Goal: Task Accomplishment & Management: Use online tool/utility

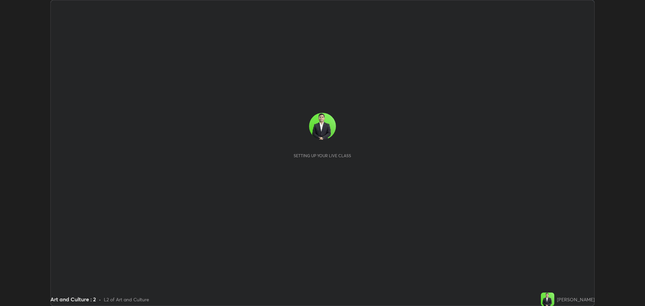
scroll to position [306, 645]
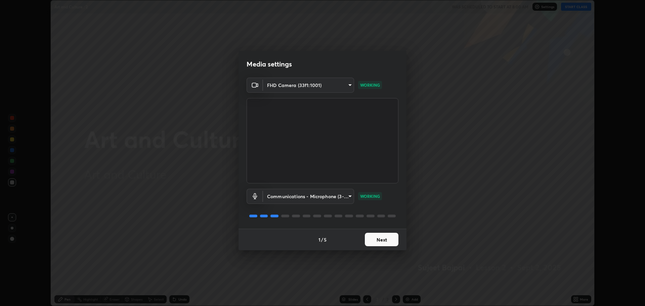
click at [393, 236] on button "Next" at bounding box center [382, 239] width 34 height 13
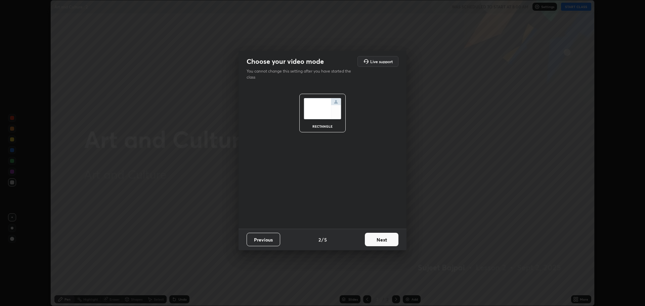
click at [388, 238] on button "Next" at bounding box center [382, 239] width 34 height 13
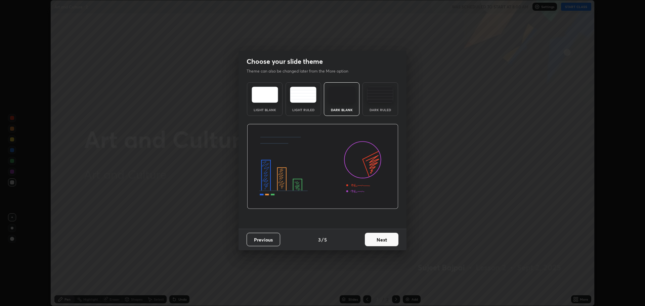
click at [387, 241] on button "Next" at bounding box center [382, 239] width 34 height 13
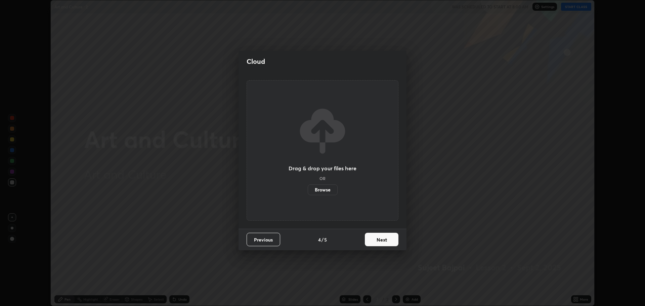
click at [387, 240] on button "Next" at bounding box center [382, 239] width 34 height 13
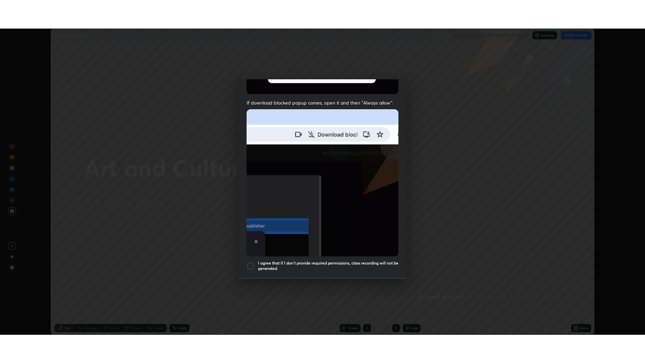
scroll to position [136, 0]
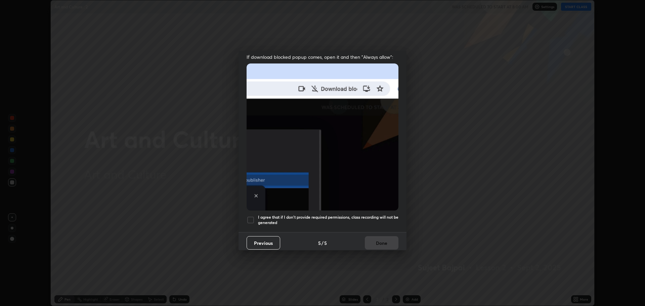
click at [252, 216] on div at bounding box center [251, 220] width 8 height 8
click at [378, 240] on button "Done" at bounding box center [382, 242] width 34 height 13
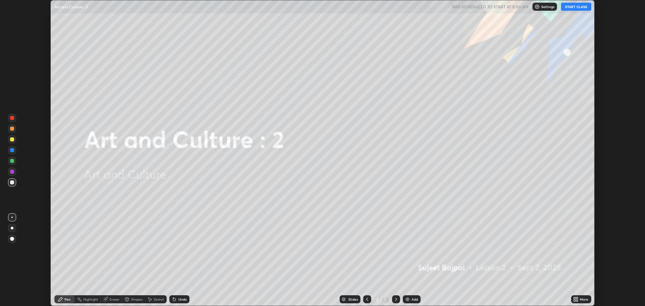
click at [575, 300] on icon at bounding box center [575, 301] width 2 height 2
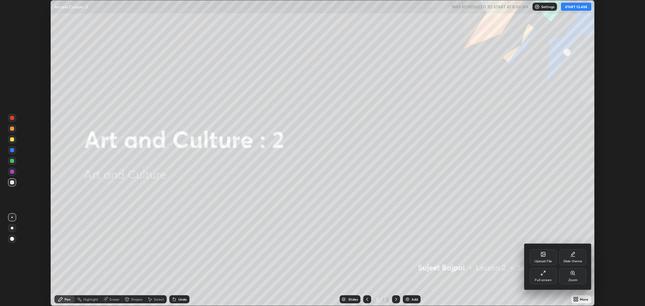
click at [543, 277] on div "Full screen" at bounding box center [543, 276] width 27 height 16
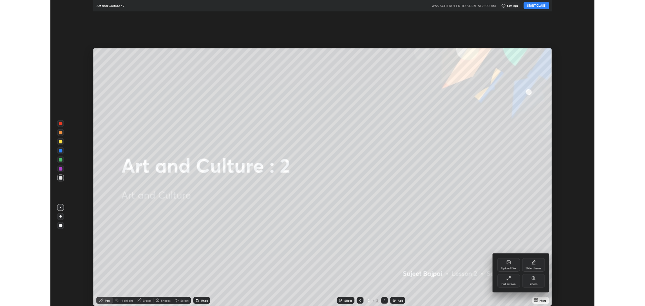
scroll to position [363, 645]
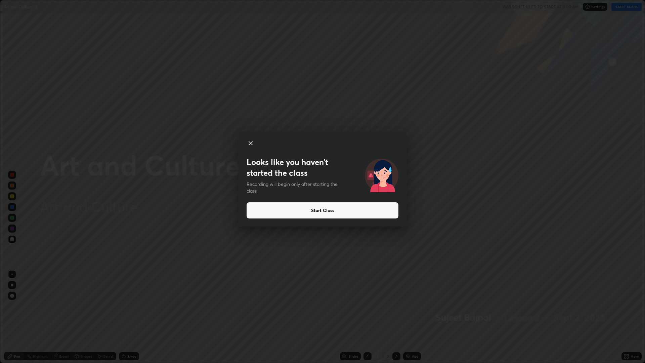
click at [340, 207] on button "Start Class" at bounding box center [323, 210] width 152 height 16
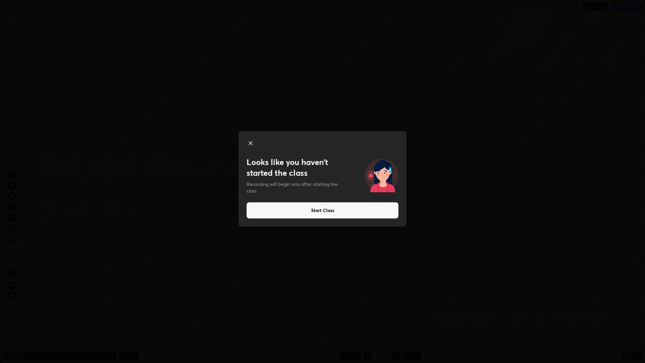
click at [381, 212] on button "Start Class" at bounding box center [323, 210] width 152 height 16
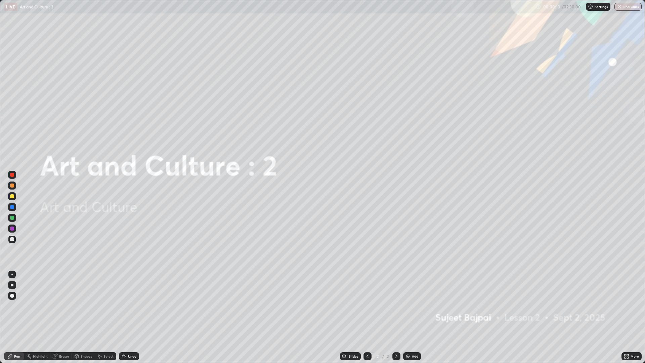
click at [625, 306] on icon at bounding box center [626, 355] width 2 height 2
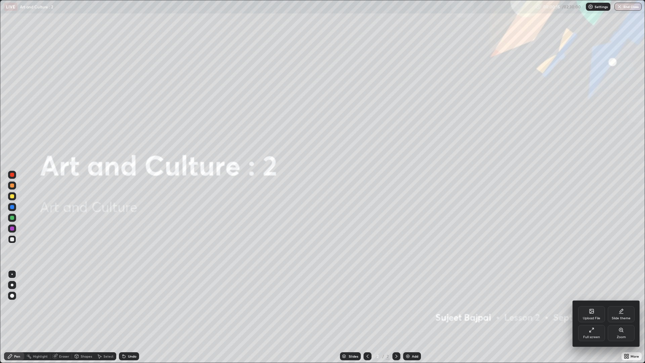
click at [590, 306] on div "Upload File" at bounding box center [591, 318] width 17 height 3
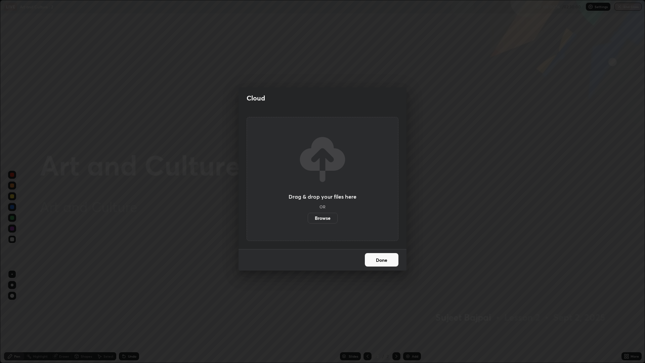
click at [326, 218] on label "Browse" at bounding box center [323, 218] width 30 height 11
click at [308, 218] on input "Browse" at bounding box center [308, 218] width 0 height 11
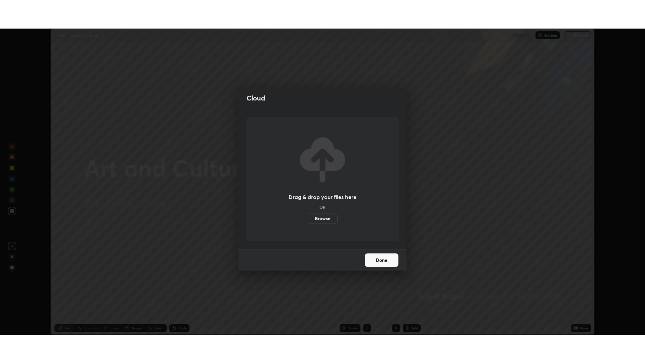
scroll to position [33299, 32960]
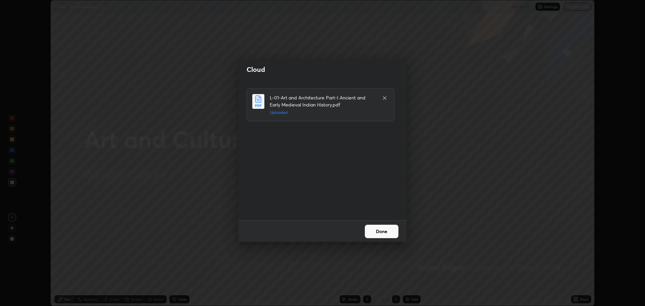
click at [387, 230] on button "Done" at bounding box center [382, 231] width 34 height 13
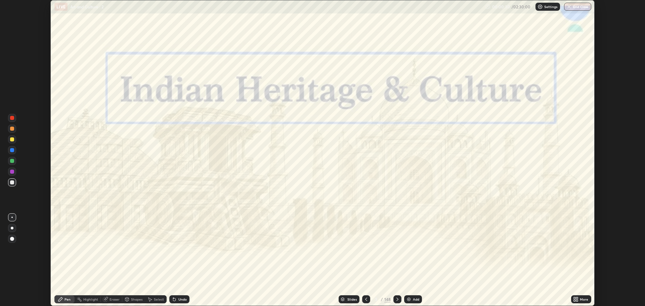
click at [579, 299] on div "More" at bounding box center [581, 299] width 20 height 8
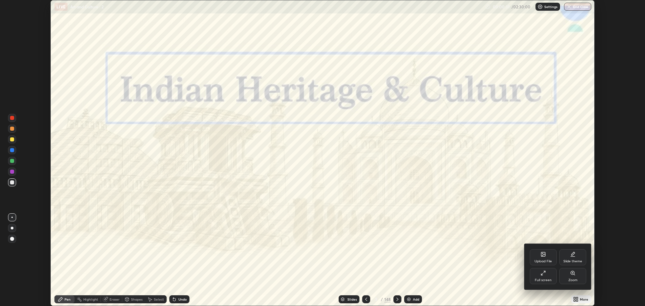
click at [544, 272] on icon at bounding box center [545, 272] width 2 height 2
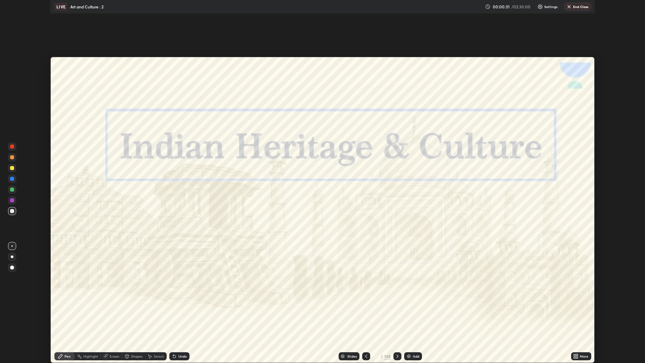
scroll to position [363, 645]
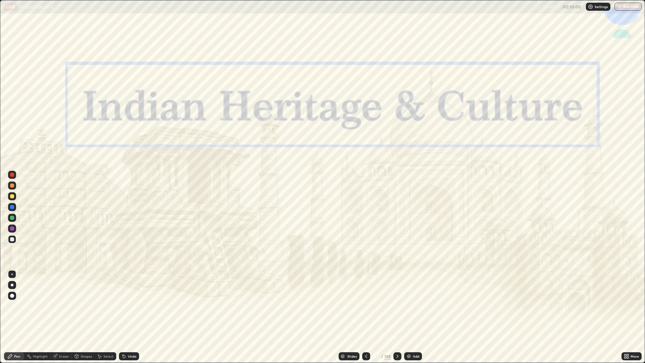
click at [351, 306] on div "Slides" at bounding box center [349, 356] width 21 height 8
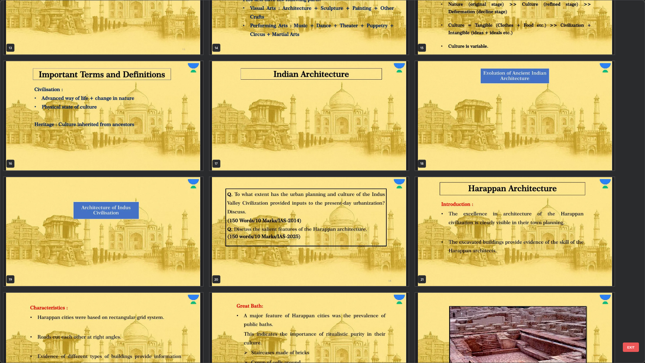
scroll to position [516, 0]
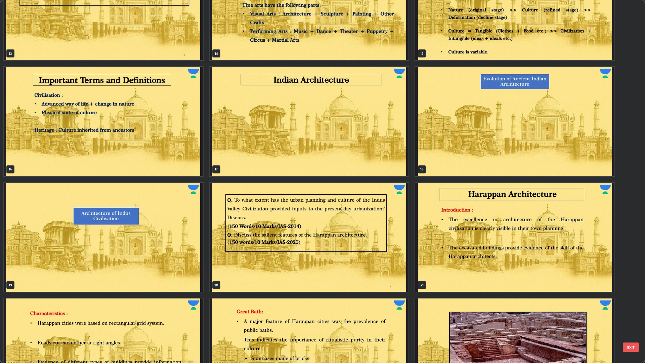
click at [471, 123] on img "grid" at bounding box center [514, 121] width 199 height 109
click at [469, 123] on img "grid" at bounding box center [514, 121] width 199 height 109
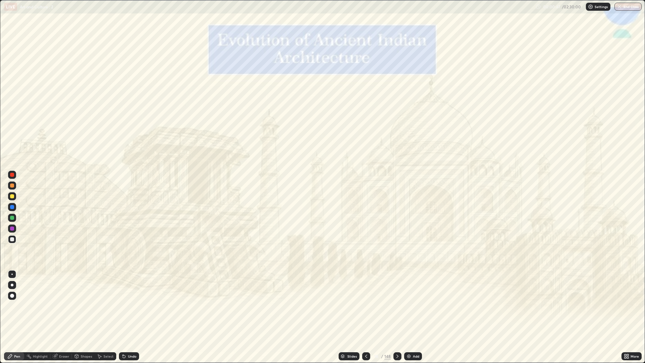
click at [410, 306] on img at bounding box center [408, 356] width 5 height 5
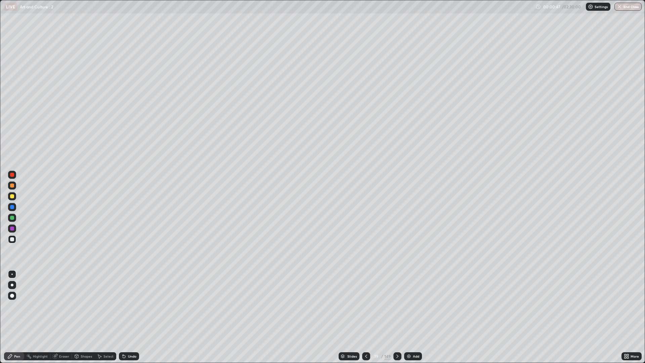
click at [409, 306] on div "Add" at bounding box center [413, 356] width 18 height 8
click at [410, 306] on div "Add" at bounding box center [414, 356] width 18 height 8
click at [410, 306] on div "Add" at bounding box center [413, 356] width 18 height 8
click at [366, 306] on icon at bounding box center [366, 356] width 5 height 5
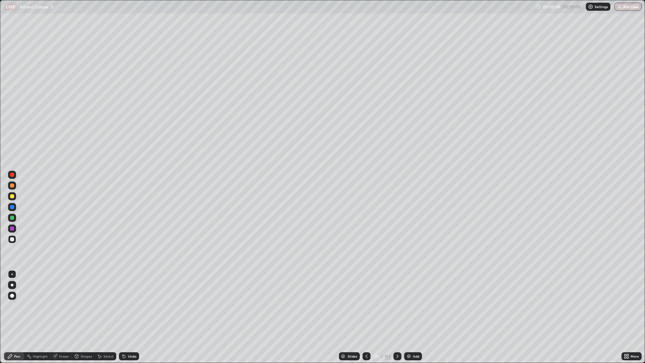
click at [366, 306] on icon at bounding box center [367, 356] width 2 height 3
click at [365, 306] on icon at bounding box center [366, 356] width 5 height 5
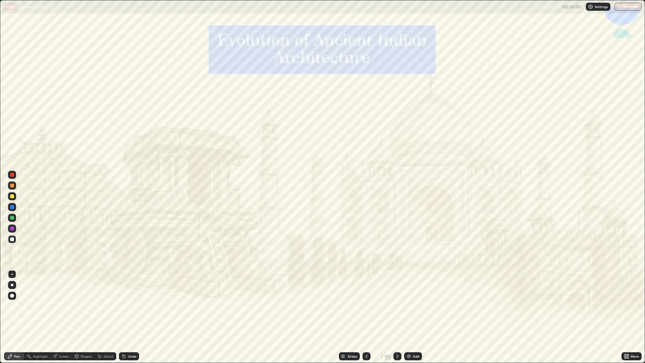
click at [397, 306] on icon at bounding box center [397, 356] width 5 height 5
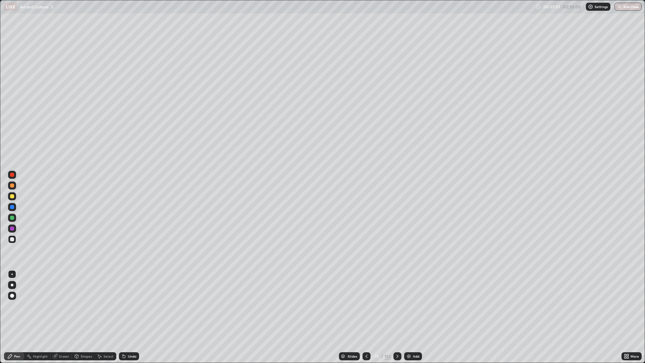
click at [396, 306] on icon at bounding box center [397, 356] width 5 height 5
click at [15, 195] on div at bounding box center [12, 196] width 8 height 8
click at [395, 306] on div at bounding box center [398, 356] width 8 height 8
click at [11, 240] on div at bounding box center [12, 239] width 4 height 4
click at [128, 306] on div "Undo" at bounding box center [129, 356] width 20 height 8
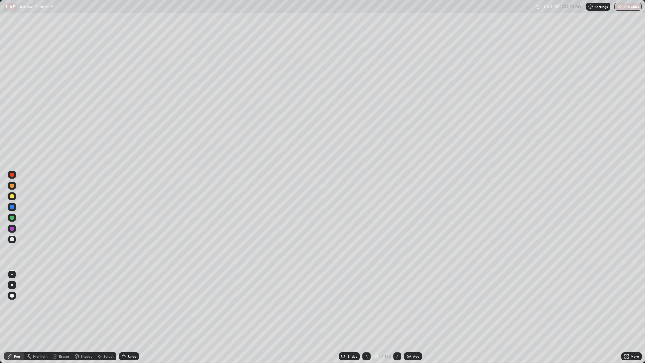
click at [131, 306] on div "Undo" at bounding box center [129, 356] width 20 height 8
click at [369, 306] on div at bounding box center [367, 356] width 8 height 8
click at [400, 306] on div at bounding box center [398, 356] width 8 height 8
click at [366, 306] on icon at bounding box center [366, 356] width 5 height 5
click at [129, 306] on div "Undo" at bounding box center [129, 356] width 20 height 8
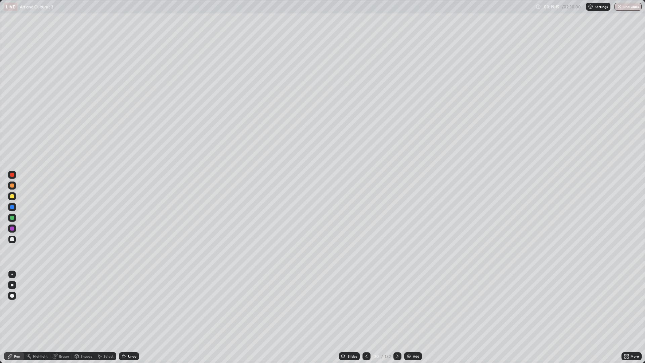
click at [126, 306] on div "Undo" at bounding box center [129, 356] width 20 height 8
click at [397, 306] on icon at bounding box center [397, 356] width 5 height 5
click at [12, 229] on div at bounding box center [12, 228] width 4 height 4
click at [130, 306] on div "Undo" at bounding box center [129, 356] width 20 height 8
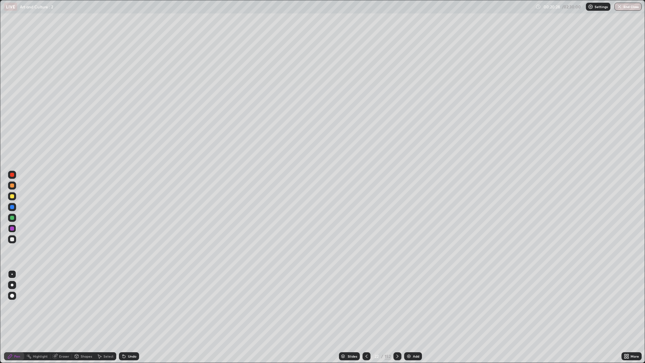
click at [130, 306] on div "Undo" at bounding box center [129, 356] width 20 height 8
click at [127, 306] on div "Undo" at bounding box center [129, 356] width 20 height 8
click at [129, 306] on div "Undo" at bounding box center [129, 356] width 20 height 8
click at [12, 196] on div at bounding box center [12, 196] width 4 height 4
click at [131, 306] on div "Undo" at bounding box center [132, 356] width 8 height 3
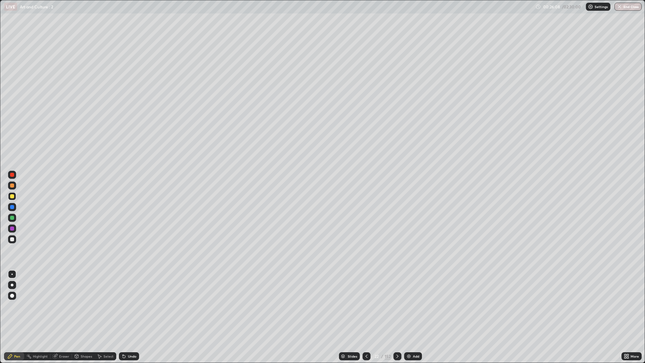
click at [12, 239] on div at bounding box center [12, 239] width 4 height 4
click at [396, 306] on icon at bounding box center [397, 356] width 5 height 5
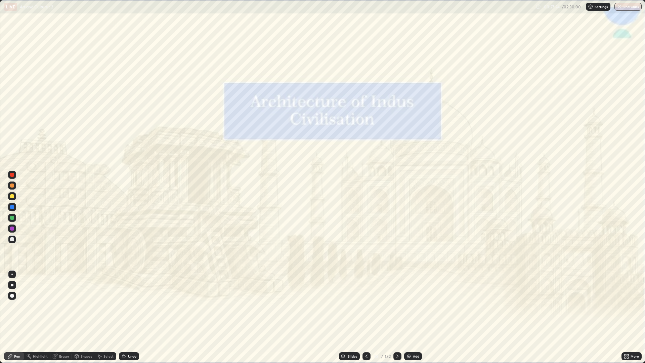
click at [365, 306] on icon at bounding box center [366, 356] width 5 height 5
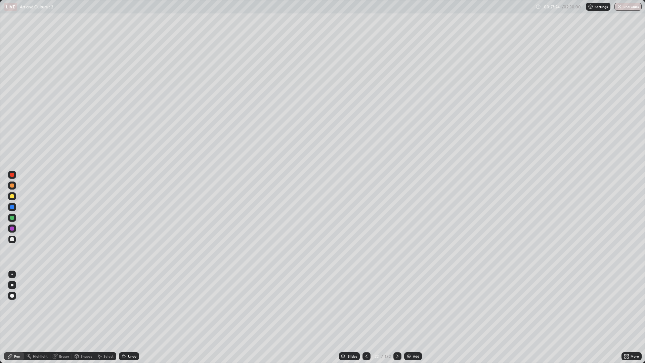
click at [412, 306] on div "Add" at bounding box center [413, 356] width 18 height 8
click at [411, 306] on div "Add" at bounding box center [413, 356] width 18 height 8
click at [366, 306] on icon at bounding box center [366, 356] width 5 height 5
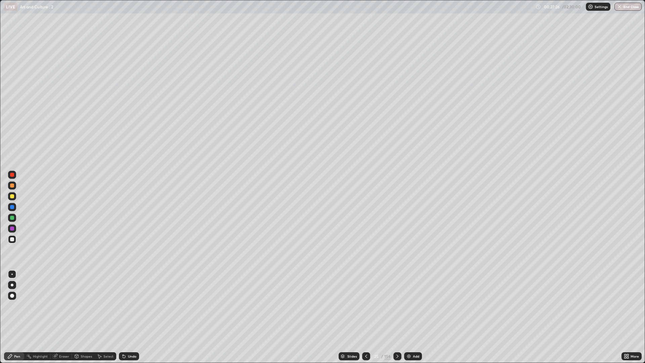
click at [365, 306] on icon at bounding box center [366, 356] width 5 height 5
click at [397, 306] on icon at bounding box center [397, 356] width 5 height 5
click at [127, 306] on div "Undo" at bounding box center [129, 356] width 20 height 8
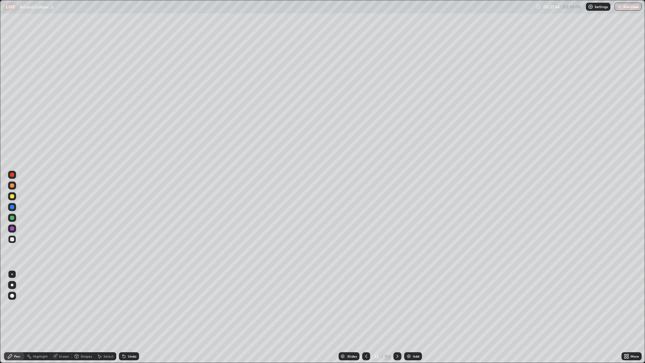
click at [129, 306] on div "Undo" at bounding box center [132, 356] width 8 height 3
click at [130, 306] on div "Undo" at bounding box center [127, 355] width 23 height 13
click at [129, 306] on div "Undo" at bounding box center [132, 356] width 8 height 3
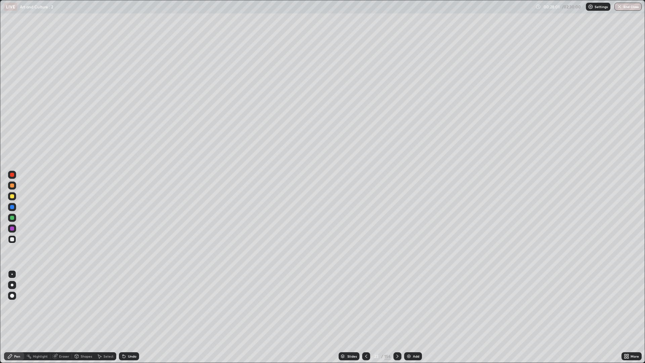
click at [129, 306] on div "Undo" at bounding box center [132, 356] width 8 height 3
click at [130, 306] on div "Undo" at bounding box center [132, 356] width 8 height 3
click at [132, 306] on div "Undo" at bounding box center [132, 356] width 8 height 3
click at [131, 306] on div "Undo" at bounding box center [132, 356] width 8 height 3
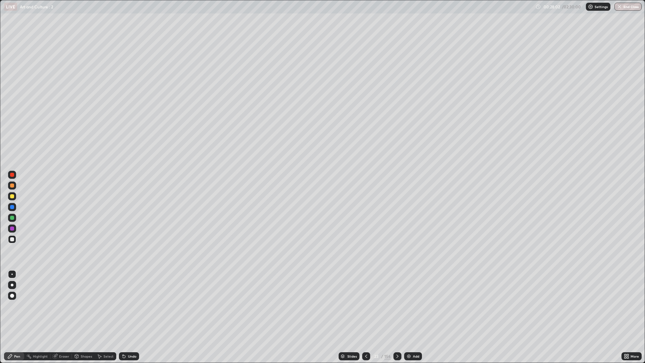
click at [134, 306] on div "Undo" at bounding box center [132, 356] width 8 height 3
click at [366, 306] on icon at bounding box center [366, 356] width 5 height 5
click at [397, 306] on icon at bounding box center [397, 356] width 5 height 5
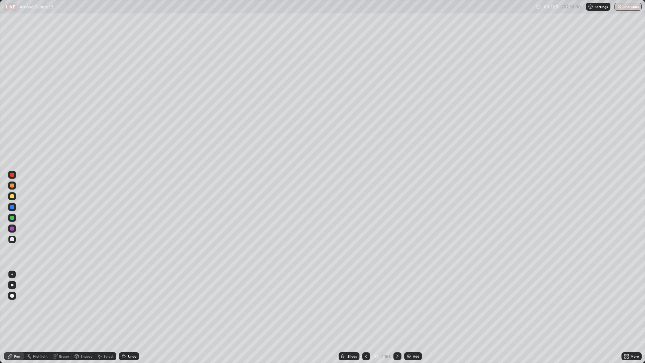
click at [366, 306] on icon at bounding box center [366, 356] width 5 height 5
click at [364, 306] on icon at bounding box center [366, 356] width 5 height 5
click at [362, 306] on div at bounding box center [366, 356] width 8 height 8
click at [363, 306] on div at bounding box center [366, 356] width 8 height 8
click at [15, 198] on div at bounding box center [12, 196] width 8 height 8
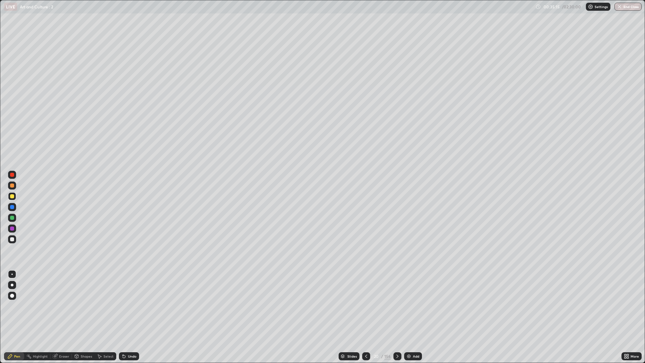
click at [394, 306] on div at bounding box center [398, 356] width 8 height 8
click at [395, 306] on icon at bounding box center [397, 356] width 5 height 5
click at [394, 306] on div at bounding box center [398, 356] width 8 height 8
click at [363, 306] on div at bounding box center [366, 356] width 8 height 8
click at [397, 306] on icon at bounding box center [397, 356] width 5 height 5
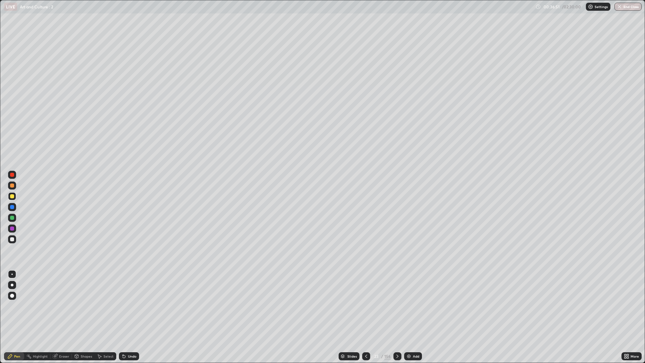
click at [395, 306] on icon at bounding box center [397, 356] width 5 height 5
click at [397, 306] on icon at bounding box center [397, 356] width 5 height 5
click at [15, 238] on div at bounding box center [12, 239] width 8 height 8
click at [129, 306] on div "Undo" at bounding box center [129, 356] width 20 height 8
click at [12, 228] on div at bounding box center [12, 228] width 4 height 4
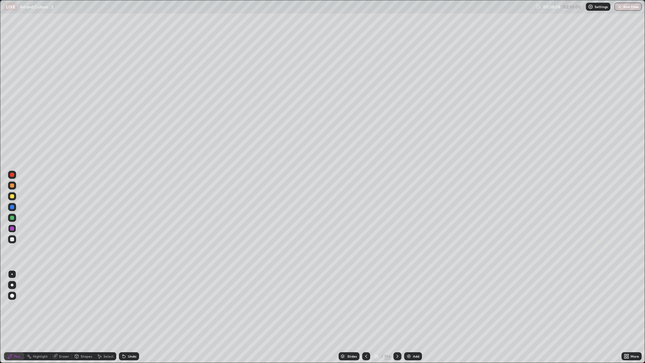
click at [397, 306] on icon at bounding box center [397, 356] width 5 height 5
click at [15, 238] on div at bounding box center [12, 239] width 8 height 8
click at [362, 306] on div at bounding box center [366, 356] width 8 height 8
click at [14, 195] on div at bounding box center [12, 196] width 4 height 4
click at [130, 306] on div "Undo" at bounding box center [132, 356] width 8 height 3
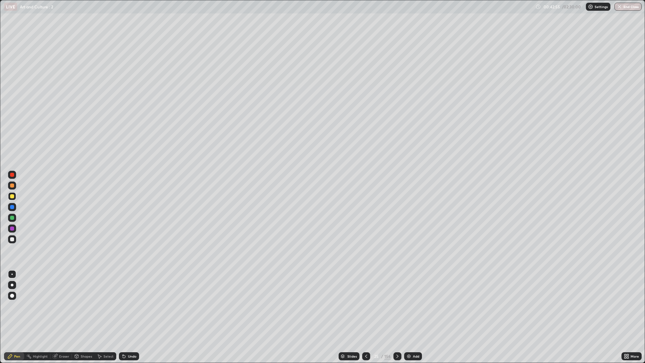
click at [12, 239] on div at bounding box center [12, 239] width 4 height 4
click at [129, 306] on div "Undo" at bounding box center [132, 356] width 8 height 3
click at [395, 306] on icon at bounding box center [397, 356] width 5 height 5
click at [12, 196] on div at bounding box center [12, 196] width 4 height 4
click at [342, 306] on icon at bounding box center [342, 356] width 3 height 2
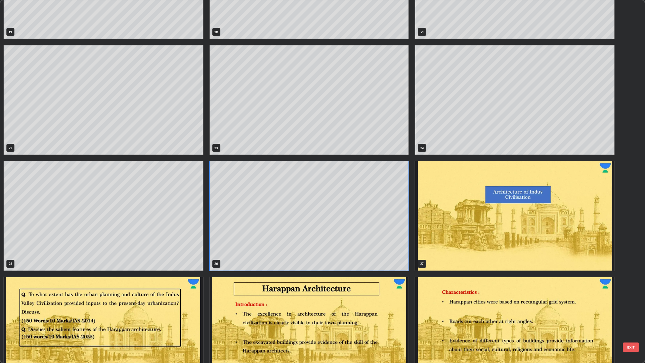
scroll to position [792, 0]
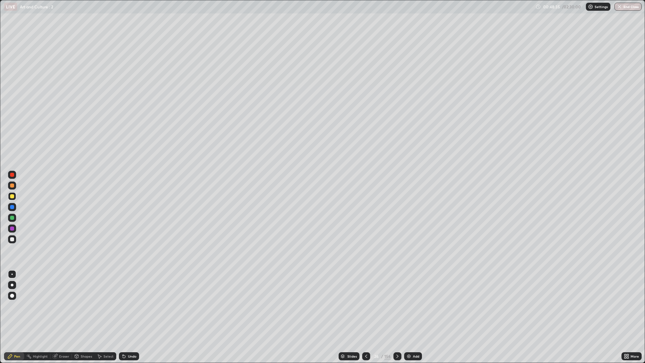
click at [366, 306] on icon at bounding box center [366, 356] width 5 height 5
click at [397, 306] on icon at bounding box center [397, 356] width 5 height 5
click at [396, 306] on icon at bounding box center [397, 356] width 5 height 5
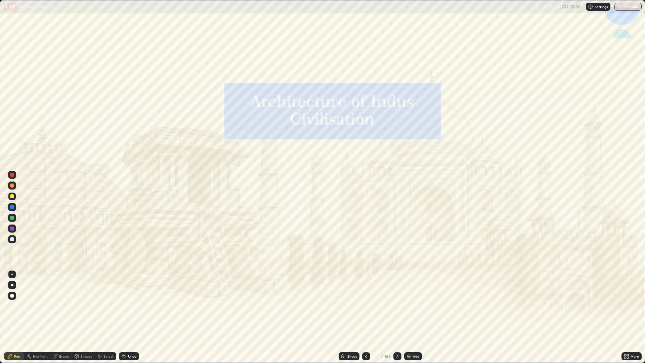
click at [366, 306] on icon at bounding box center [366, 356] width 5 height 5
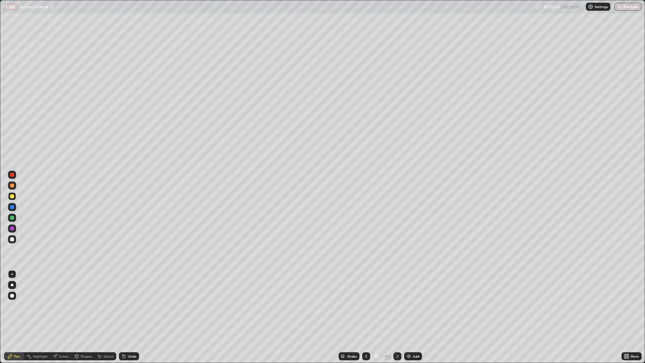
click at [414, 306] on div "Add" at bounding box center [416, 356] width 6 height 3
click at [411, 306] on div "Add" at bounding box center [413, 356] width 18 height 8
click at [366, 306] on icon at bounding box center [366, 356] width 5 height 5
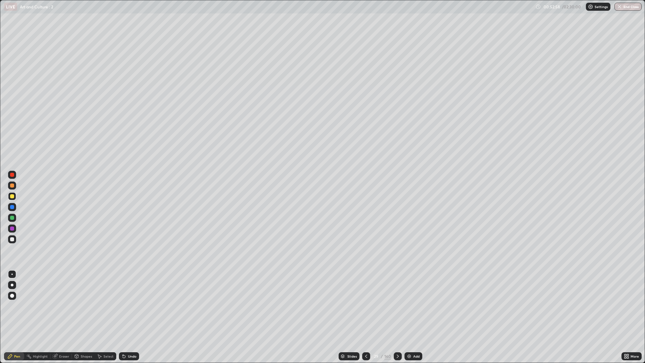
click at [366, 306] on icon at bounding box center [366, 356] width 5 height 5
click at [395, 306] on div at bounding box center [398, 356] width 8 height 8
click at [15, 239] on div at bounding box center [12, 239] width 8 height 8
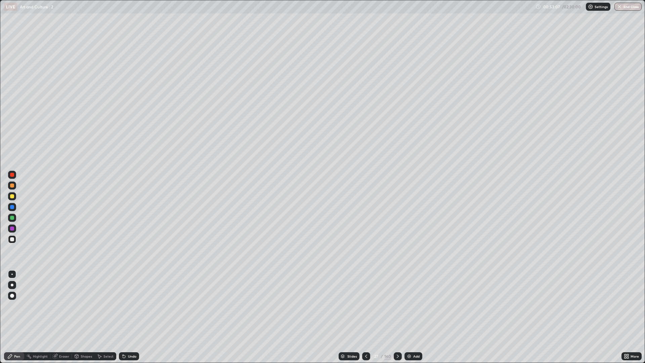
click at [127, 306] on div "Undo" at bounding box center [129, 356] width 20 height 8
click at [126, 306] on icon at bounding box center [123, 356] width 5 height 5
click at [125, 306] on div "Undo" at bounding box center [129, 356] width 20 height 8
click at [363, 306] on div at bounding box center [366, 356] width 8 height 8
click at [365, 306] on icon at bounding box center [366, 356] width 5 height 5
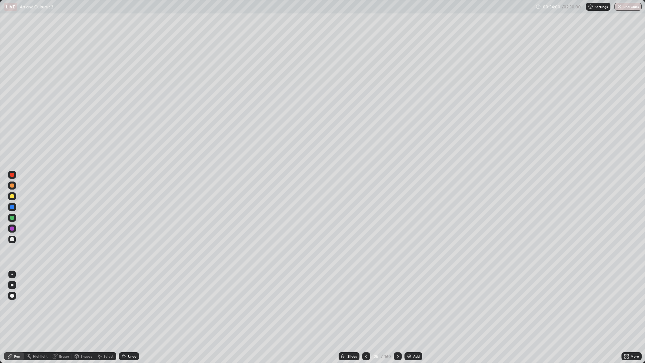
click at [397, 306] on icon at bounding box center [397, 356] width 5 height 5
click at [366, 306] on icon at bounding box center [366, 356] width 5 height 5
click at [368, 306] on div at bounding box center [366, 356] width 8 height 8
click at [397, 306] on icon at bounding box center [397, 356] width 5 height 5
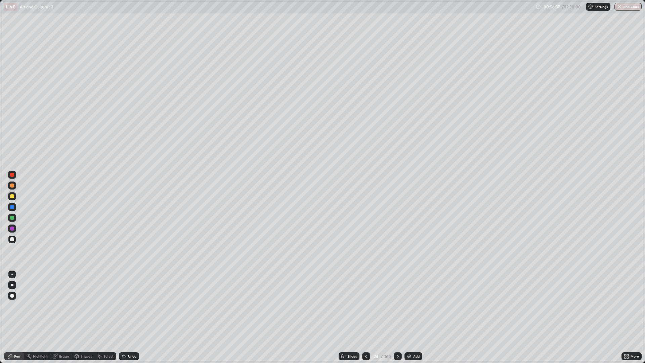
click at [397, 306] on icon at bounding box center [397, 356] width 5 height 5
click at [401, 306] on div at bounding box center [398, 356] width 8 height 8
click at [366, 306] on icon at bounding box center [366, 356] width 5 height 5
click at [401, 306] on div at bounding box center [398, 356] width 8 height 8
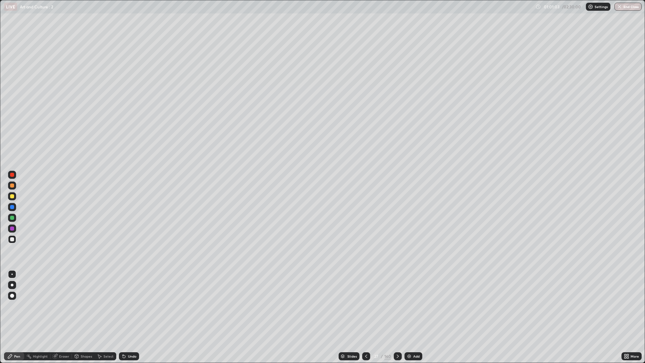
click at [397, 306] on icon at bounding box center [397, 356] width 5 height 5
click at [129, 306] on div "Undo" at bounding box center [129, 356] width 20 height 8
click at [130, 306] on div "Undo" at bounding box center [129, 356] width 20 height 8
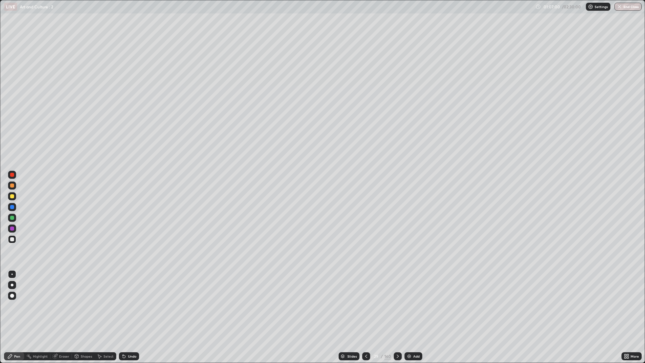
click at [128, 306] on div "Undo" at bounding box center [132, 356] width 8 height 3
click at [129, 306] on div "Undo" at bounding box center [129, 356] width 20 height 8
click at [394, 306] on div at bounding box center [398, 356] width 8 height 8
click at [59, 306] on div "Eraser" at bounding box center [61, 356] width 22 height 8
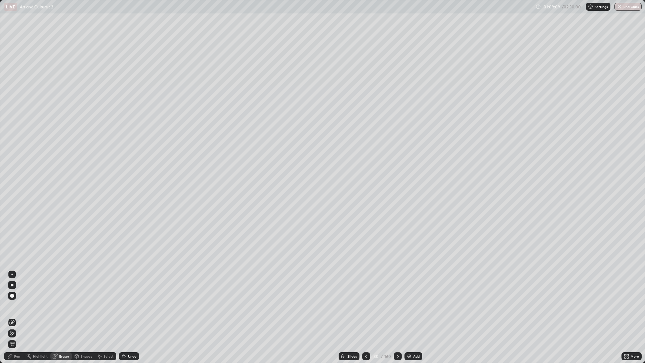
click at [16, 306] on div "Pen" at bounding box center [14, 356] width 20 height 8
click at [362, 306] on div at bounding box center [366, 356] width 8 height 8
click at [366, 306] on icon at bounding box center [366, 356] width 5 height 5
click at [394, 306] on div at bounding box center [398, 356] width 8 height 8
click at [394, 306] on div at bounding box center [398, 355] width 8 height 13
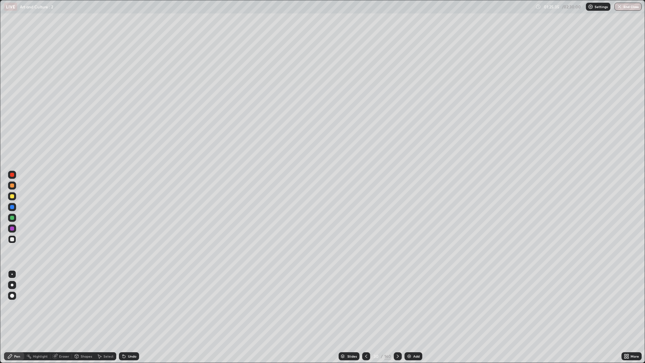
click at [394, 306] on div at bounding box center [398, 355] width 8 height 13
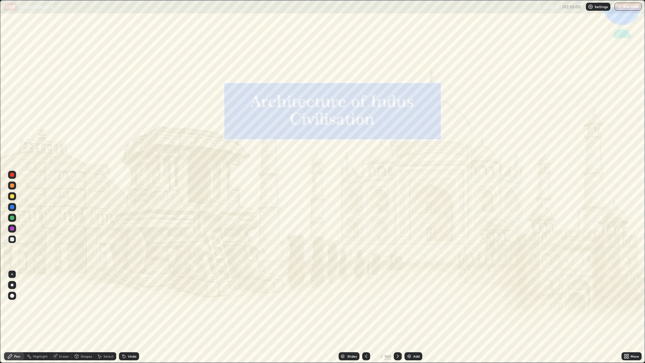
click at [363, 306] on div at bounding box center [366, 356] width 8 height 8
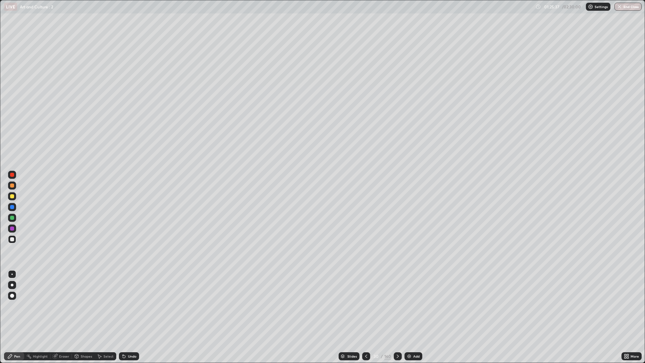
click at [413, 306] on div "Add" at bounding box center [416, 356] width 6 height 3
click at [411, 306] on img at bounding box center [408, 356] width 5 height 5
click at [366, 306] on icon at bounding box center [366, 356] width 5 height 5
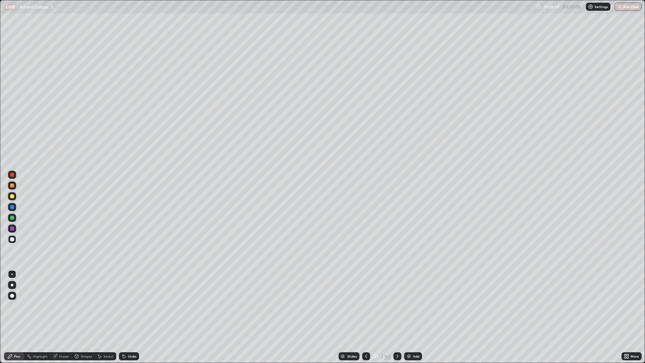
click at [363, 306] on div at bounding box center [366, 356] width 8 height 8
click at [395, 306] on icon at bounding box center [397, 356] width 5 height 5
click at [12, 196] on div at bounding box center [12, 196] width 4 height 4
click at [132, 306] on div "Undo" at bounding box center [129, 356] width 20 height 8
click at [133, 306] on div "Undo" at bounding box center [129, 356] width 20 height 8
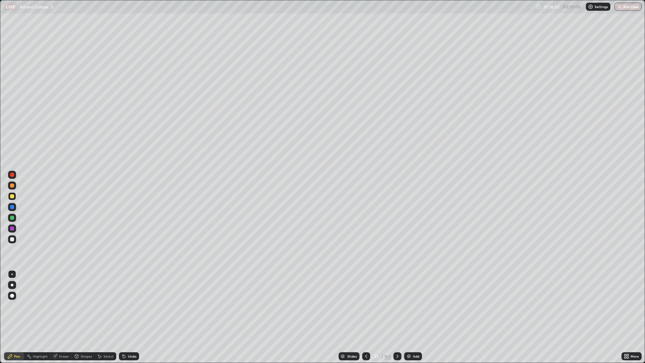
click at [133, 306] on div "Undo" at bounding box center [129, 356] width 20 height 8
click at [134, 306] on div "Undo" at bounding box center [129, 356] width 20 height 8
click at [126, 306] on div "Undo" at bounding box center [129, 356] width 20 height 8
click at [130, 306] on div "Undo" at bounding box center [132, 356] width 8 height 3
click at [131, 306] on div "Undo" at bounding box center [132, 356] width 8 height 3
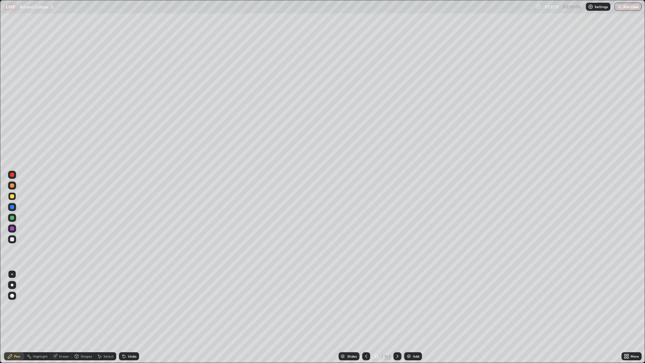
click at [128, 306] on div "Undo" at bounding box center [129, 356] width 20 height 8
click at [15, 238] on div at bounding box center [12, 239] width 8 height 8
click at [394, 306] on div at bounding box center [398, 356] width 8 height 8
click at [15, 198] on div at bounding box center [12, 196] width 8 height 8
click at [13, 242] on div at bounding box center [12, 239] width 8 height 8
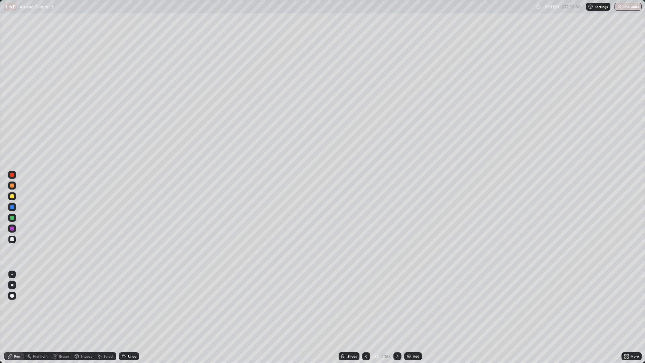
click at [15, 197] on div at bounding box center [12, 196] width 8 height 8
click at [15, 207] on div at bounding box center [12, 207] width 8 height 8
click at [15, 239] on div at bounding box center [12, 239] width 8 height 8
click at [397, 306] on icon at bounding box center [397, 356] width 5 height 5
click at [366, 306] on div at bounding box center [366, 356] width 8 height 8
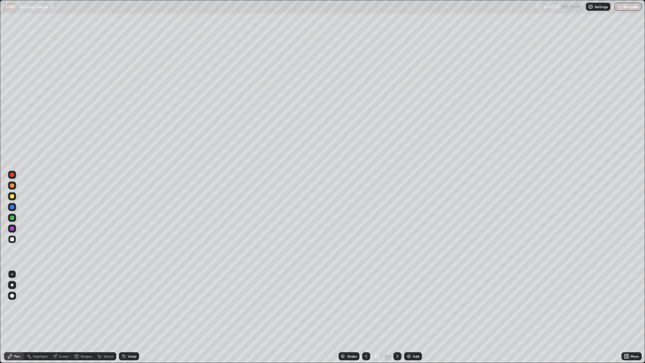
click at [399, 306] on icon at bounding box center [397, 356] width 5 height 5
click at [397, 306] on icon at bounding box center [397, 356] width 5 height 5
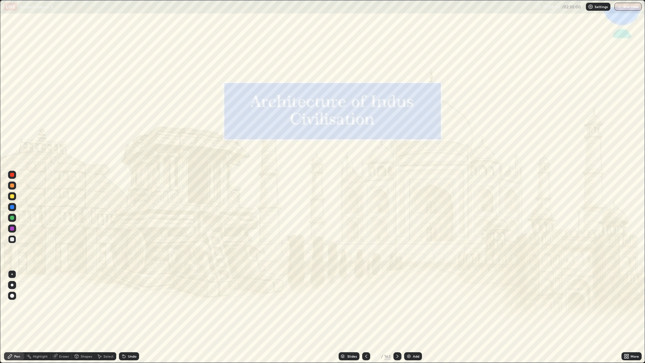
click at [365, 306] on icon at bounding box center [366, 356] width 5 height 5
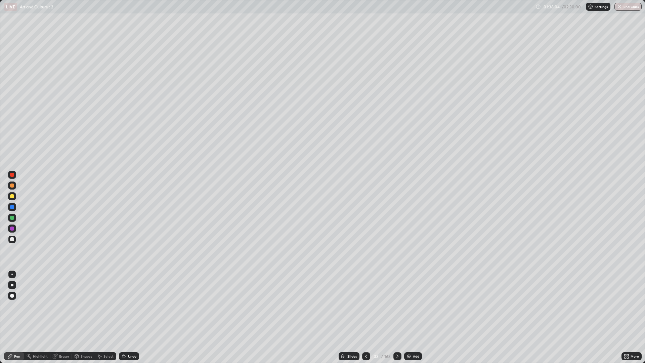
click at [410, 306] on img at bounding box center [408, 356] width 5 height 5
click at [411, 306] on div "Add" at bounding box center [413, 356] width 18 height 8
click at [412, 306] on div "Add" at bounding box center [413, 356] width 18 height 8
click at [409, 306] on img at bounding box center [408, 356] width 5 height 5
click at [366, 306] on icon at bounding box center [367, 356] width 2 height 3
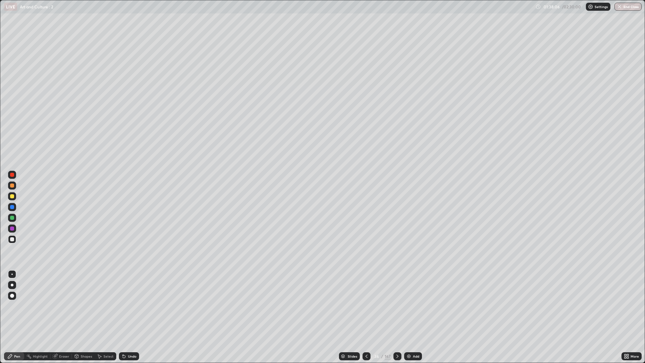
click at [365, 306] on div at bounding box center [367, 356] width 8 height 8
click at [363, 306] on div at bounding box center [367, 356] width 8 height 8
click at [394, 306] on div at bounding box center [398, 356] width 8 height 8
click at [14, 197] on div at bounding box center [12, 196] width 8 height 8
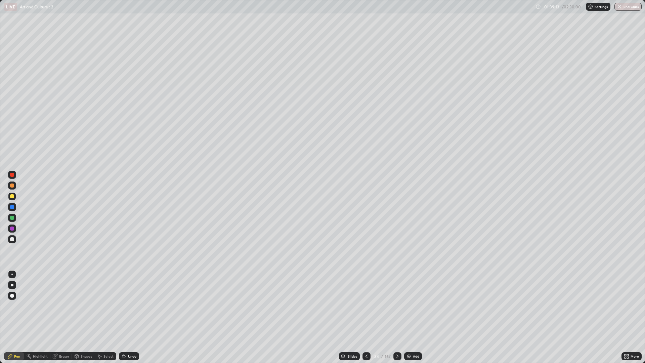
click at [15, 240] on div at bounding box center [12, 239] width 8 height 8
click at [14, 227] on div at bounding box center [12, 228] width 4 height 4
click at [396, 306] on div at bounding box center [398, 356] width 8 height 8
click at [15, 240] on div at bounding box center [12, 239] width 8 height 8
click at [15, 226] on div at bounding box center [12, 228] width 8 height 8
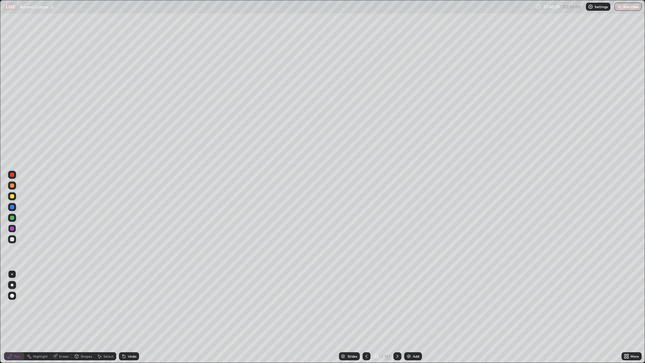
click at [130, 306] on div "Undo" at bounding box center [132, 356] width 8 height 3
click at [82, 306] on div "Shapes" at bounding box center [86, 356] width 11 height 3
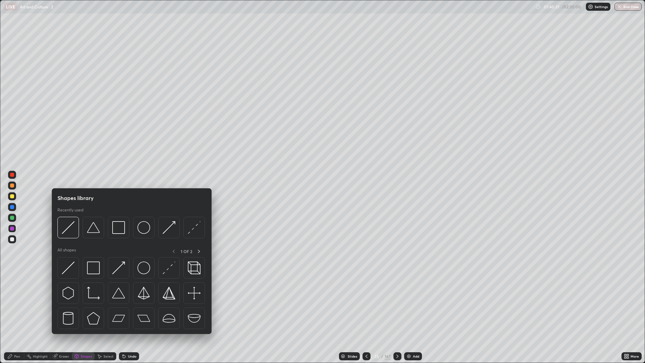
click at [97, 267] on img at bounding box center [93, 267] width 13 height 13
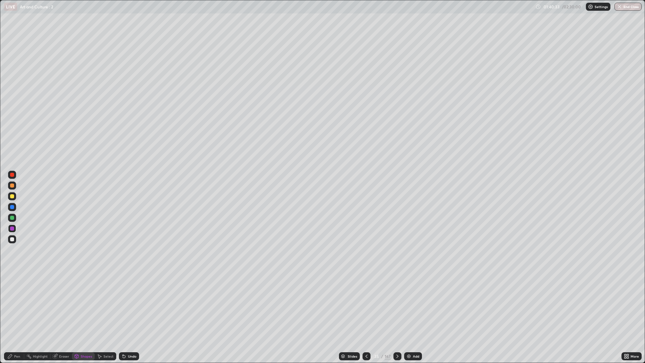
click at [15, 238] on div at bounding box center [12, 239] width 8 height 8
click at [15, 195] on div at bounding box center [12, 196] width 8 height 8
click at [61, 306] on div "Eraser" at bounding box center [64, 356] width 10 height 3
click at [62, 306] on div "Eraser" at bounding box center [61, 356] width 22 height 8
click at [13, 306] on div "Pen" at bounding box center [14, 356] width 20 height 8
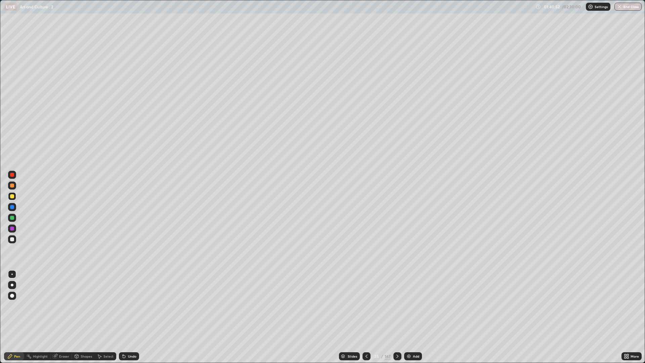
click at [14, 217] on div at bounding box center [12, 218] width 4 height 4
click at [14, 197] on div at bounding box center [12, 196] width 8 height 8
click at [14, 219] on div at bounding box center [12, 218] width 8 height 8
click at [132, 306] on div "Undo" at bounding box center [129, 356] width 20 height 8
click at [15, 196] on div at bounding box center [12, 196] width 8 height 8
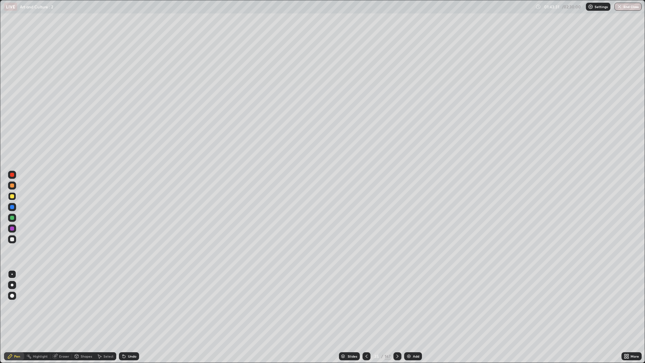
click at [126, 306] on div "Undo" at bounding box center [129, 356] width 20 height 8
click at [130, 306] on div "Undo" at bounding box center [129, 356] width 20 height 8
click at [126, 306] on div "Undo" at bounding box center [129, 356] width 20 height 8
click at [124, 306] on div "Undo" at bounding box center [129, 356] width 20 height 8
click at [126, 306] on div "Undo" at bounding box center [127, 355] width 23 height 13
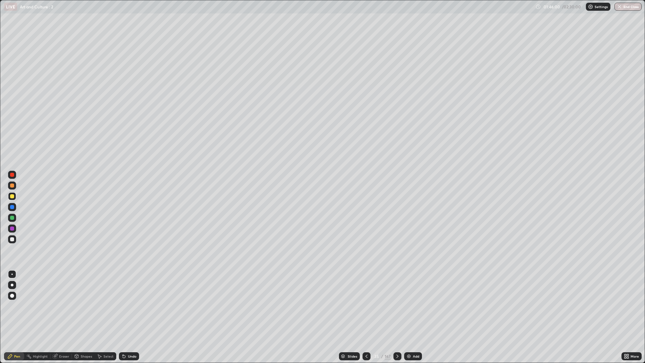
click at [127, 306] on div "Undo" at bounding box center [129, 356] width 20 height 8
click at [399, 306] on icon at bounding box center [397, 356] width 5 height 5
click at [397, 306] on icon at bounding box center [397, 356] width 5 height 5
click at [126, 306] on div "Undo" at bounding box center [129, 356] width 20 height 8
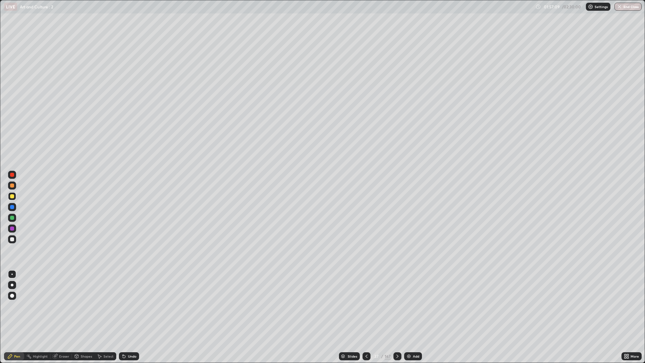
click at [364, 306] on icon at bounding box center [366, 356] width 5 height 5
click at [397, 306] on icon at bounding box center [397, 356] width 5 height 5
click at [12, 239] on div at bounding box center [12, 239] width 4 height 4
click at [397, 306] on icon at bounding box center [397, 356] width 5 height 5
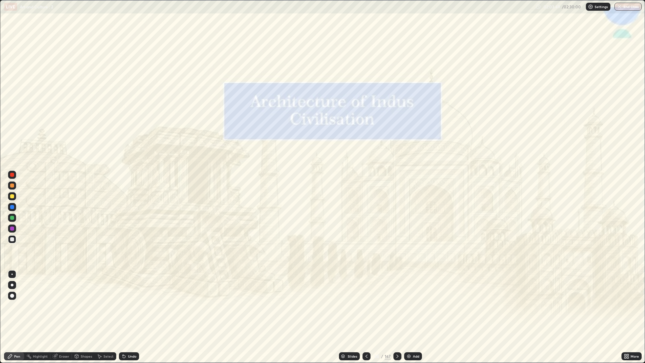
click at [366, 306] on icon at bounding box center [366, 356] width 5 height 5
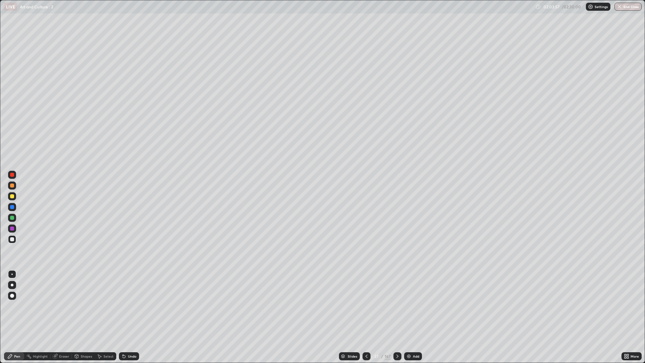
click at [397, 306] on icon at bounding box center [397, 356] width 5 height 5
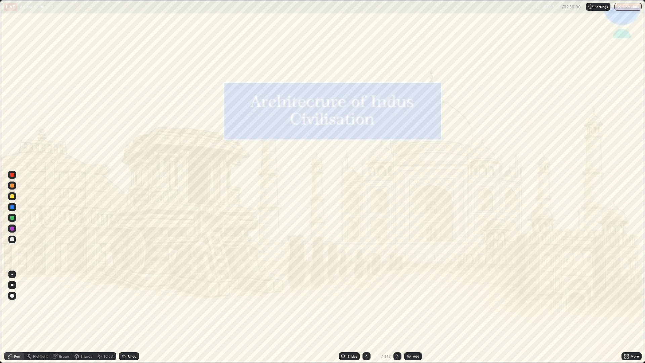
click at [396, 306] on icon at bounding box center [397, 356] width 5 height 5
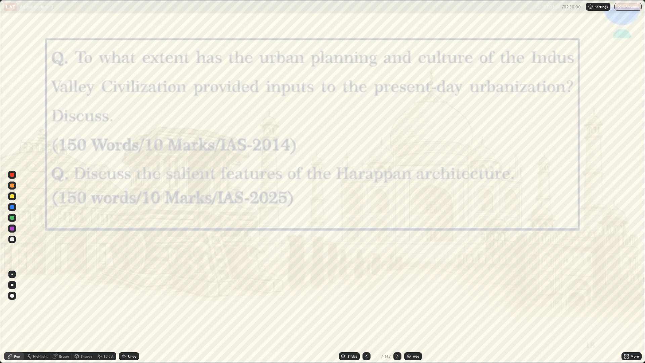
click at [397, 306] on div at bounding box center [398, 356] width 8 height 8
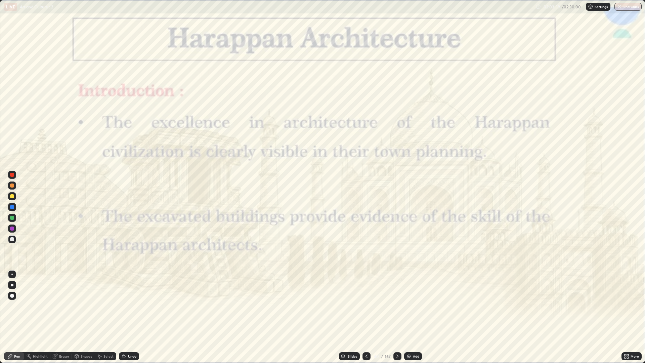
click at [397, 306] on div at bounding box center [398, 356] width 8 height 8
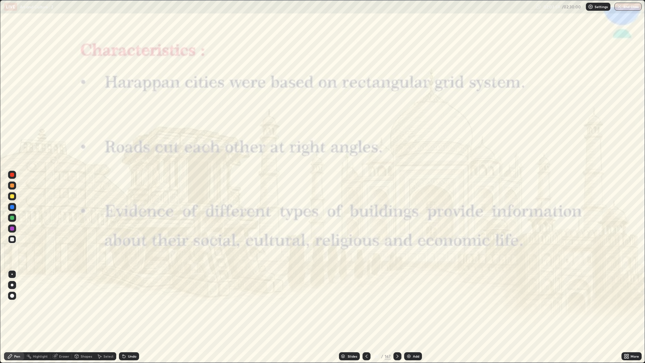
click at [396, 306] on div at bounding box center [398, 356] width 8 height 8
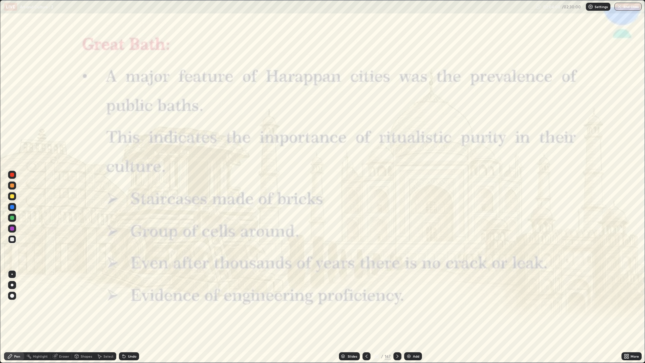
click at [396, 306] on icon at bounding box center [397, 356] width 5 height 5
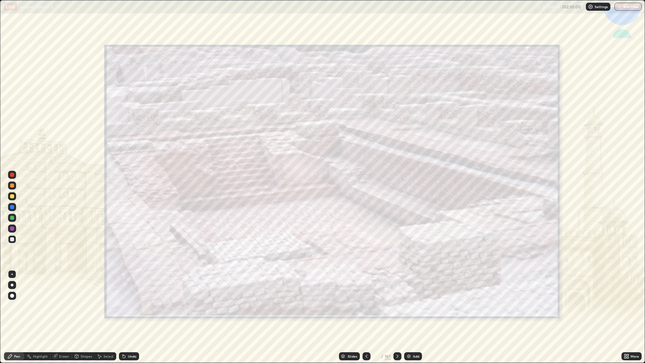
click at [366, 306] on icon at bounding box center [367, 356] width 2 height 3
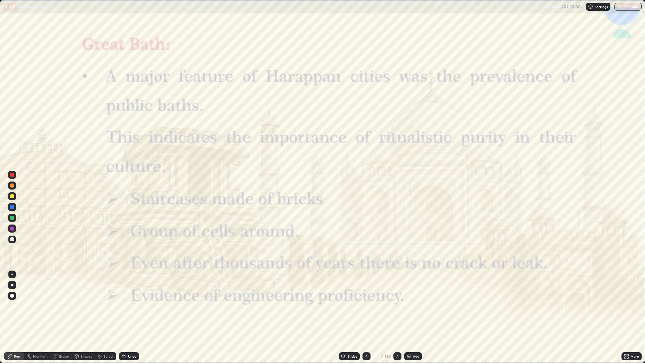
click at [366, 306] on icon at bounding box center [366, 356] width 5 height 5
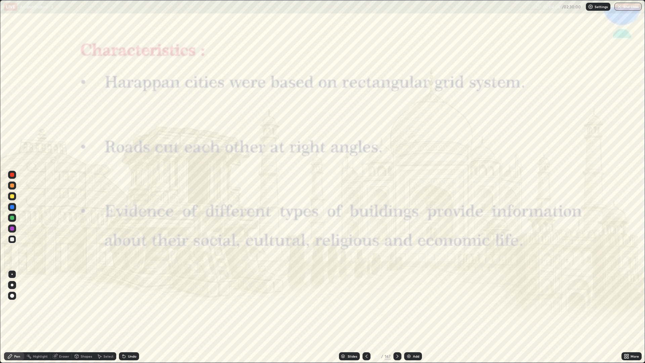
click at [366, 306] on icon at bounding box center [366, 356] width 5 height 5
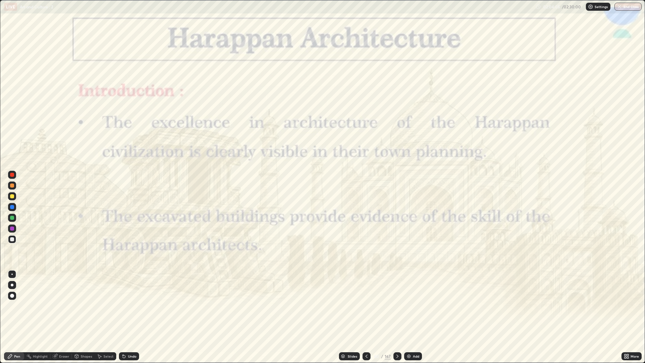
click at [367, 306] on div at bounding box center [367, 356] width 8 height 8
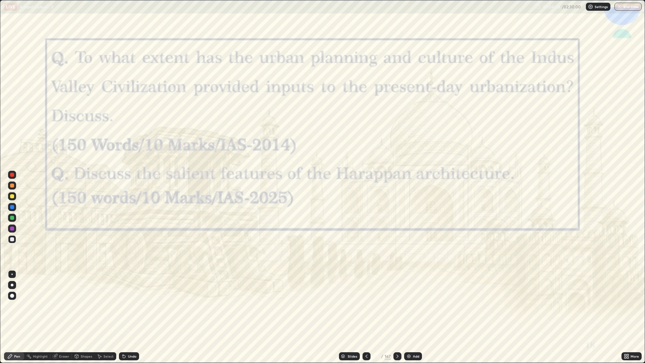
click at [397, 306] on icon at bounding box center [397, 356] width 5 height 5
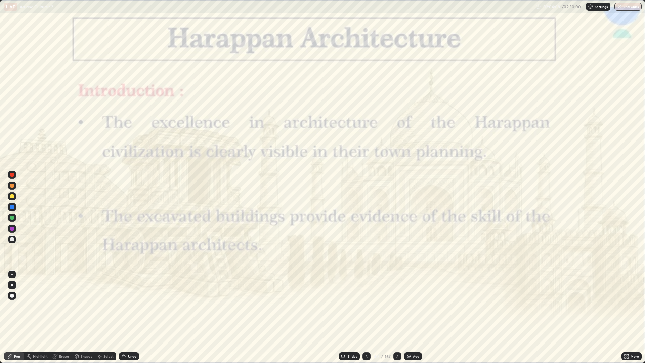
click at [398, 306] on icon at bounding box center [397, 356] width 5 height 5
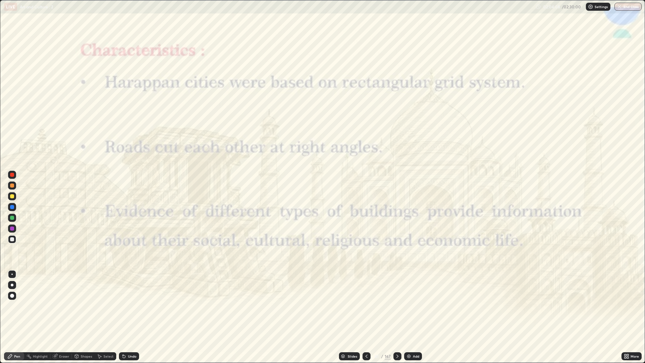
click at [398, 306] on icon at bounding box center [397, 356] width 5 height 5
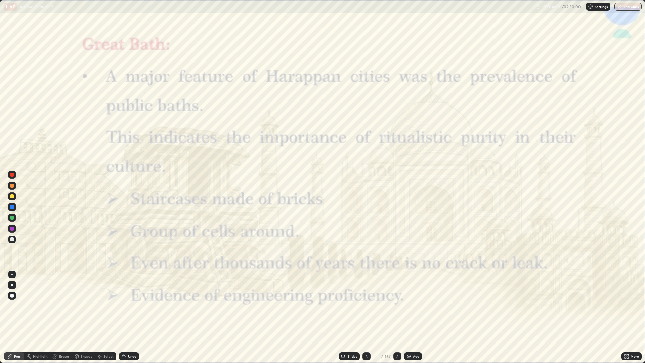
click at [398, 306] on icon at bounding box center [397, 356] width 5 height 5
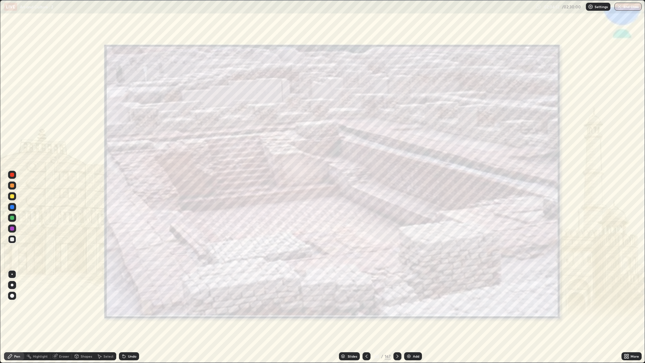
click at [14, 229] on div at bounding box center [12, 228] width 8 height 8
click at [14, 175] on div at bounding box center [12, 175] width 8 height 8
click at [15, 196] on div at bounding box center [12, 196] width 8 height 8
click at [12, 229] on div at bounding box center [12, 228] width 4 height 4
click at [134, 306] on div "Undo" at bounding box center [132, 356] width 8 height 3
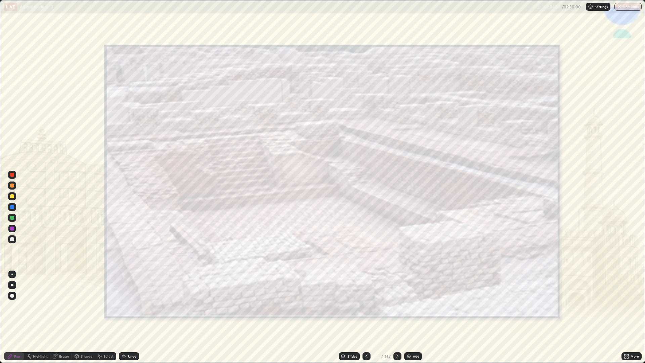
click at [14, 240] on div at bounding box center [12, 239] width 4 height 4
click at [126, 306] on div "Undo" at bounding box center [129, 356] width 20 height 8
click at [15, 174] on div at bounding box center [12, 175] width 8 height 8
click at [12, 239] on div at bounding box center [12, 239] width 4 height 4
click at [129, 306] on div "Undo" at bounding box center [129, 356] width 20 height 8
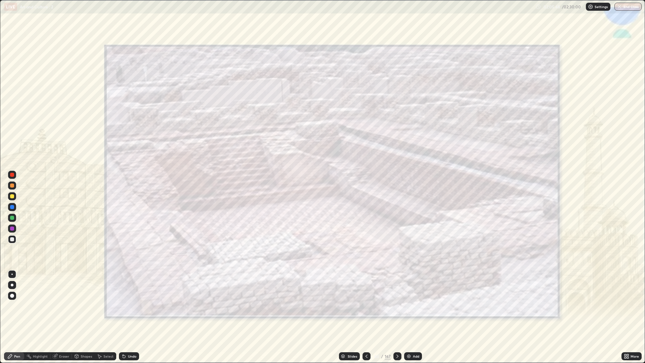
click at [123, 306] on icon at bounding box center [123, 355] width 1 height 1
click at [15, 174] on div at bounding box center [12, 175] width 8 height 8
click at [368, 306] on icon at bounding box center [366, 356] width 5 height 5
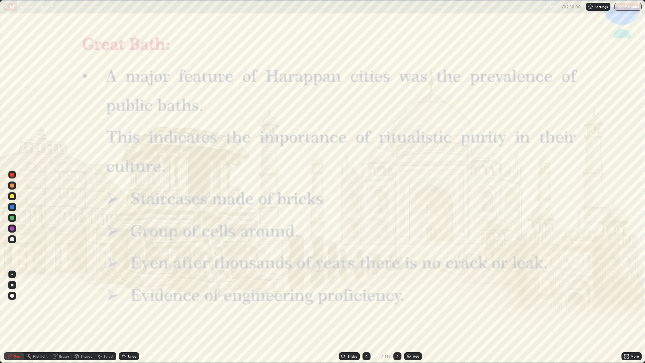
click at [398, 306] on icon at bounding box center [398, 356] width 2 height 3
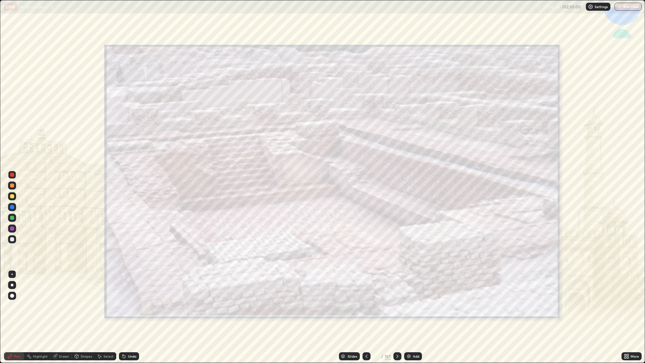
click at [413, 306] on div "Add" at bounding box center [416, 356] width 6 height 3
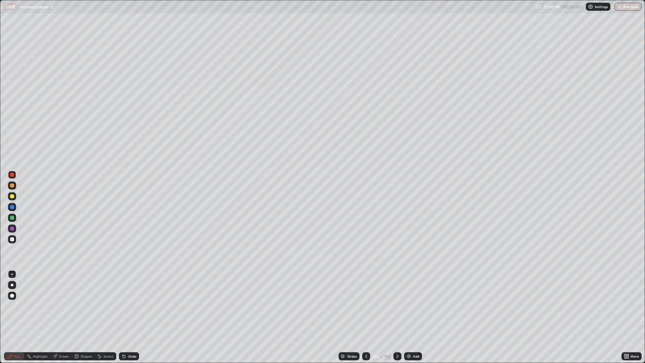
click at [15, 197] on div at bounding box center [12, 196] width 8 height 8
click at [405, 306] on div "Add" at bounding box center [413, 356] width 18 height 8
click at [366, 306] on icon at bounding box center [366, 356] width 5 height 5
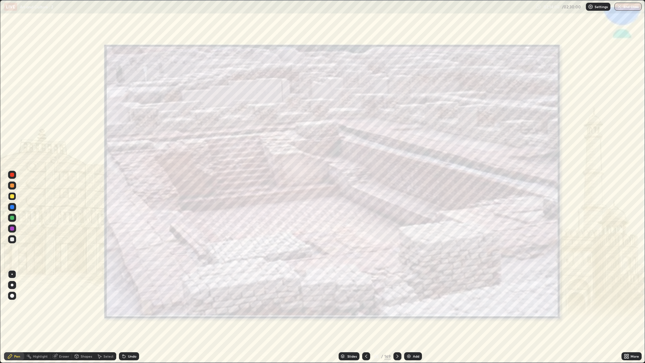
click at [368, 306] on div at bounding box center [366, 356] width 8 height 8
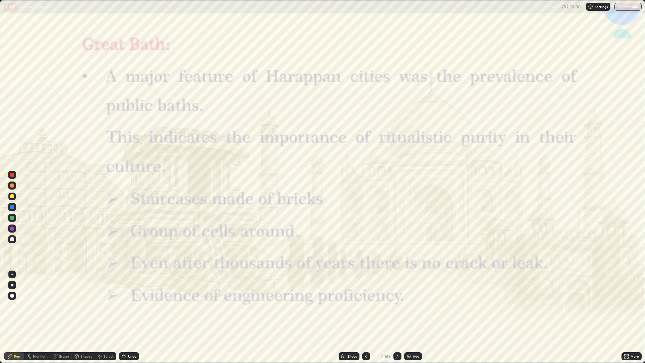
click at [398, 306] on icon at bounding box center [397, 356] width 5 height 5
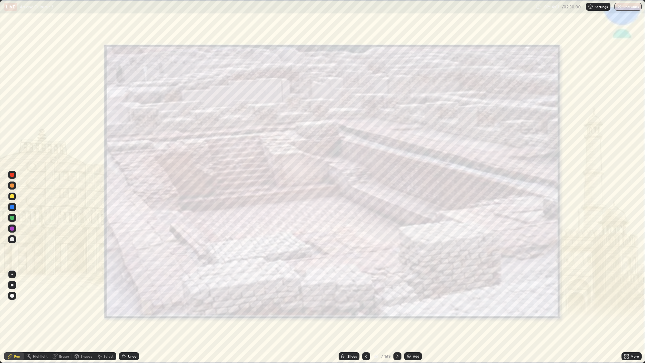
click at [397, 306] on icon at bounding box center [397, 356] width 5 height 5
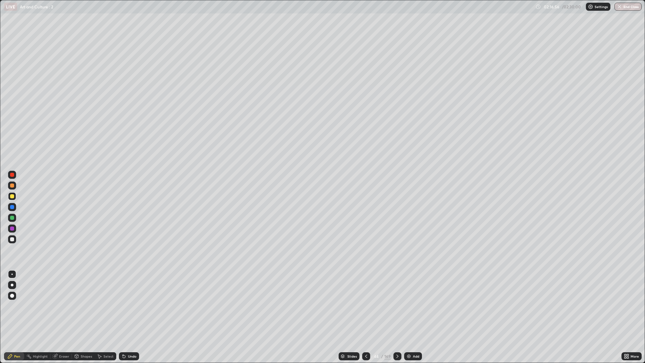
click at [397, 306] on icon at bounding box center [397, 356] width 5 height 5
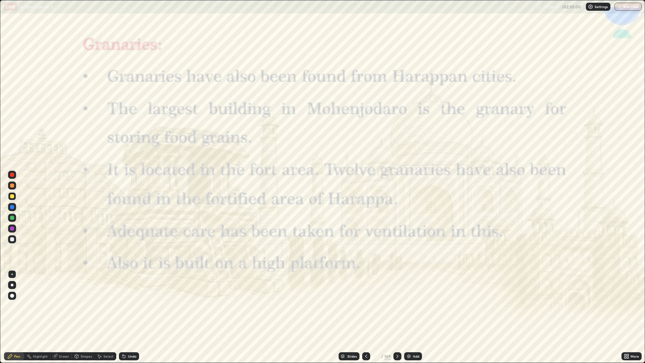
click at [366, 306] on icon at bounding box center [366, 356] width 5 height 5
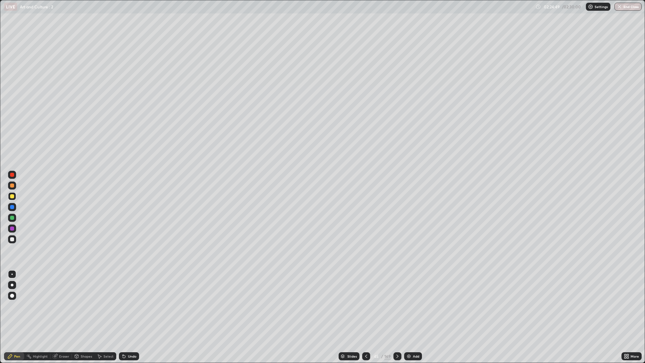
click at [366, 306] on icon at bounding box center [366, 356] width 5 height 5
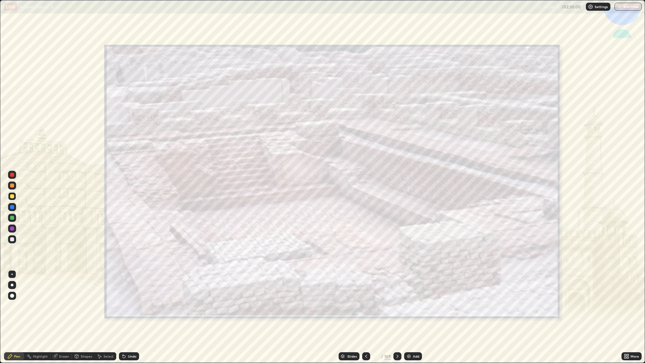
click at [369, 306] on div at bounding box center [366, 356] width 8 height 8
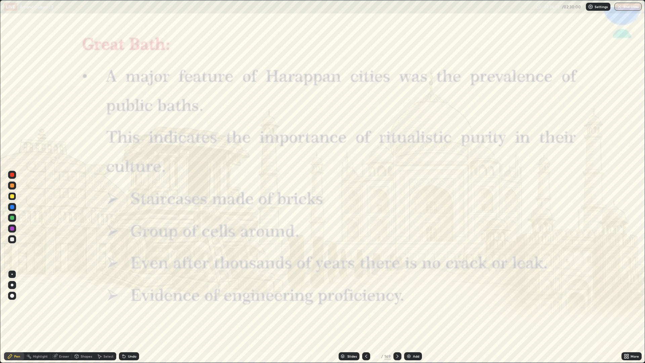
click at [366, 306] on icon at bounding box center [366, 356] width 5 height 5
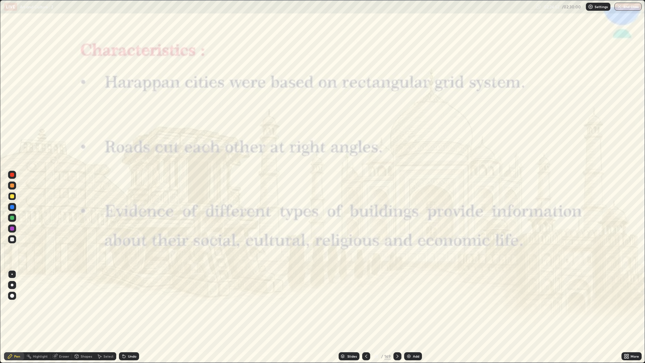
click at [366, 306] on icon at bounding box center [366, 356] width 5 height 5
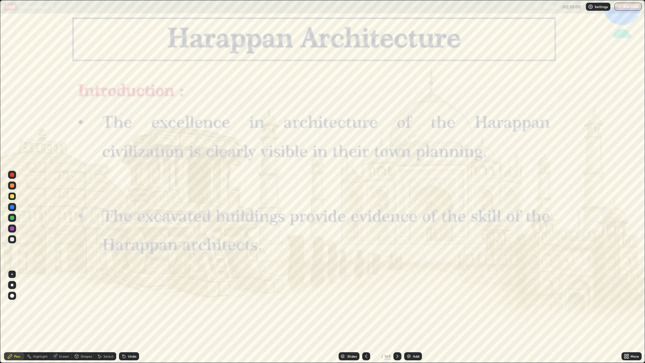
click at [366, 306] on icon at bounding box center [366, 356] width 5 height 5
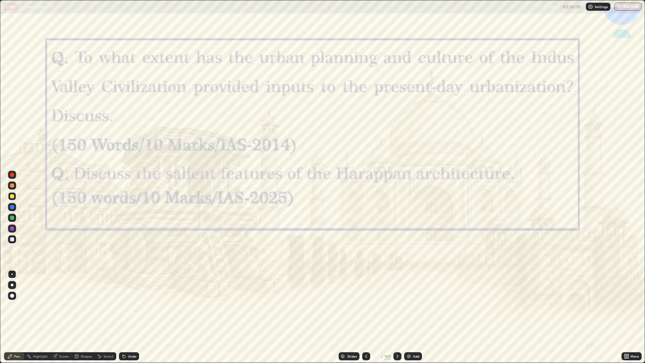
click at [365, 306] on icon at bounding box center [366, 356] width 5 height 5
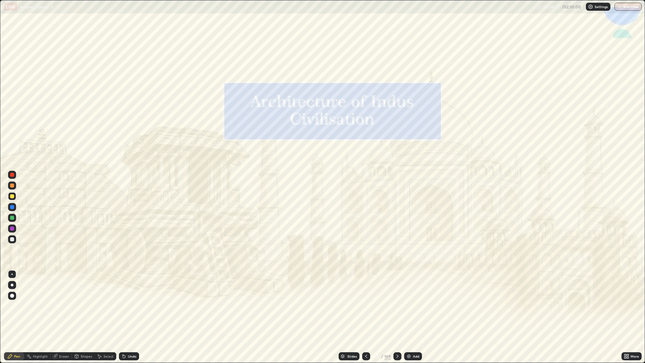
click at [366, 306] on icon at bounding box center [366, 356] width 5 height 5
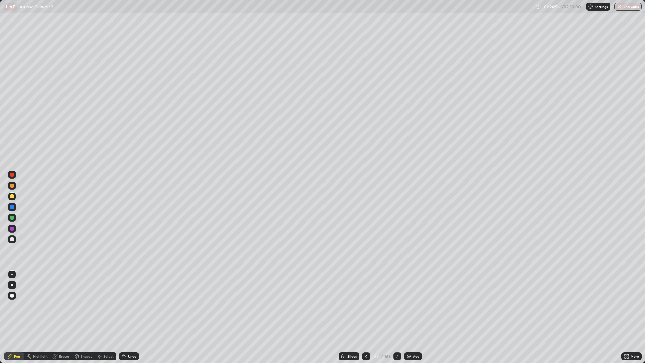
click at [354, 306] on div "Slides" at bounding box center [349, 356] width 21 height 8
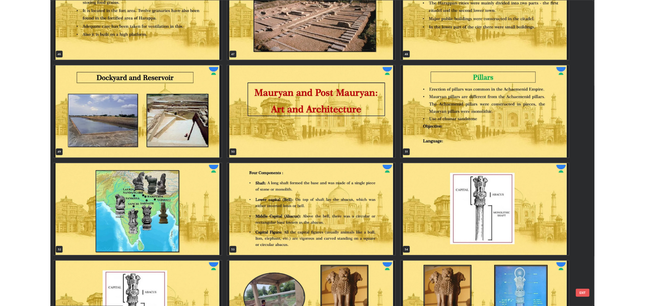
scroll to position [1783, 0]
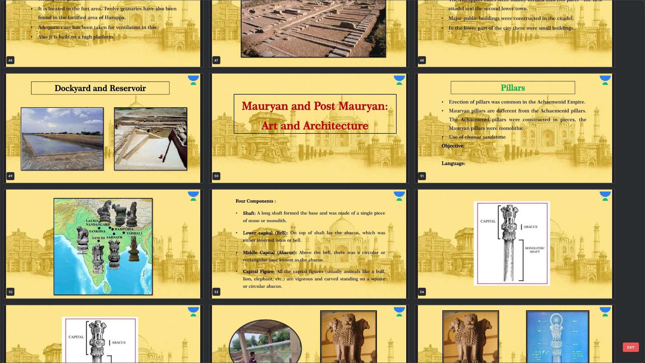
click at [176, 153] on img "grid" at bounding box center [103, 128] width 199 height 109
click at [171, 150] on img "grid" at bounding box center [103, 128] width 199 height 109
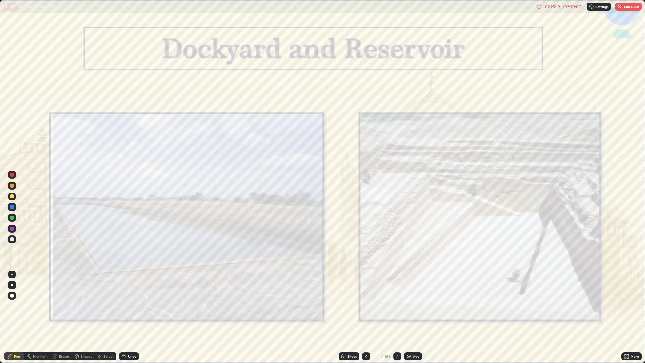
click at [14, 174] on div at bounding box center [12, 175] width 8 height 8
click at [561, 8] on div "02:26:33" at bounding box center [552, 7] width 19 height 4
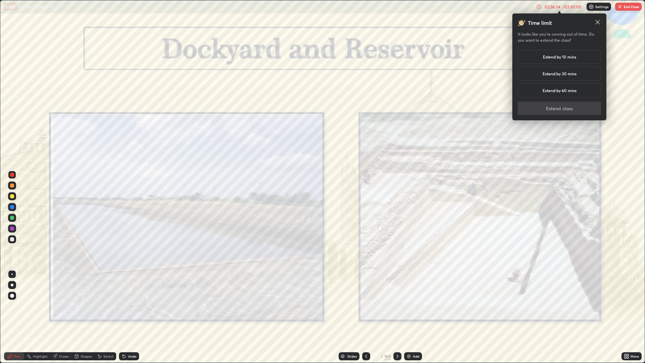
click at [560, 57] on h5 "Extend by 10 mins" at bounding box center [559, 57] width 33 height 6
click at [563, 108] on button "Extend class" at bounding box center [559, 107] width 83 height 13
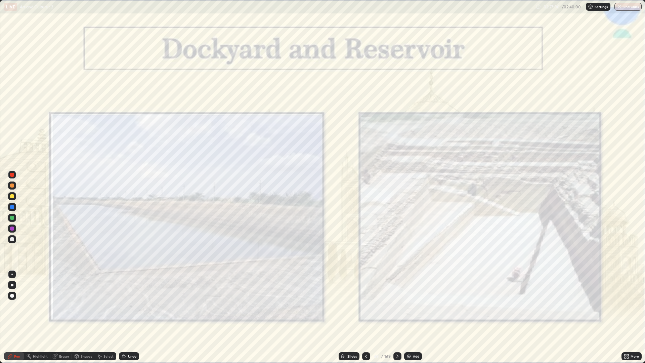
click at [130, 306] on div "Undo" at bounding box center [132, 356] width 8 height 3
click at [400, 306] on div at bounding box center [398, 356] width 8 height 8
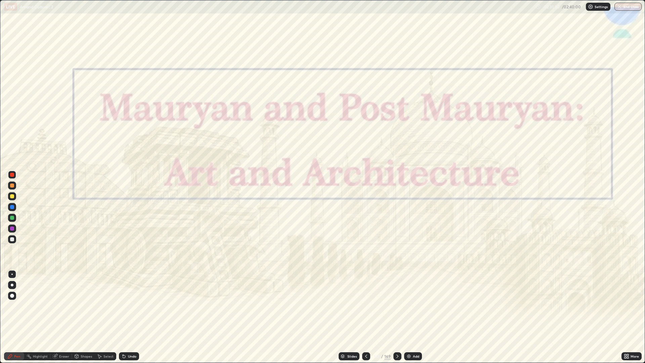
click at [366, 306] on icon at bounding box center [366, 356] width 5 height 5
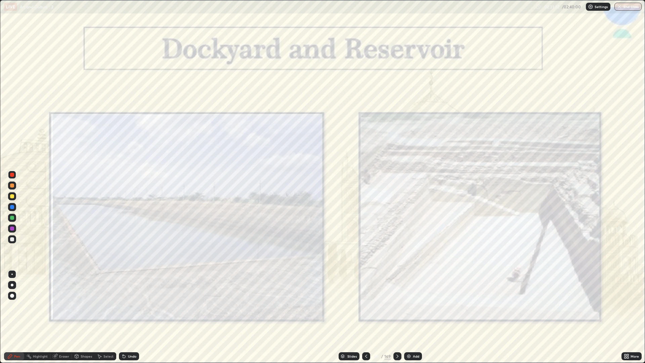
click at [397, 306] on icon at bounding box center [397, 356] width 5 height 5
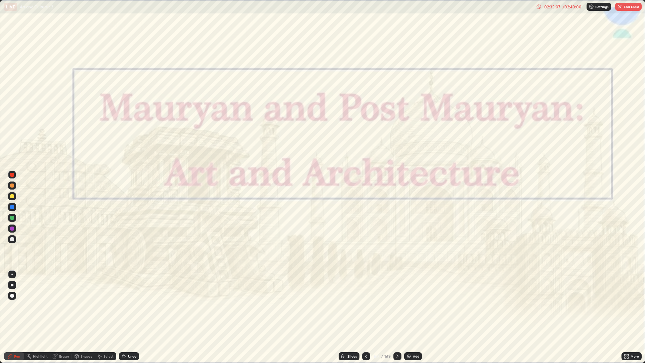
click at [626, 8] on button "End Class" at bounding box center [628, 7] width 27 height 8
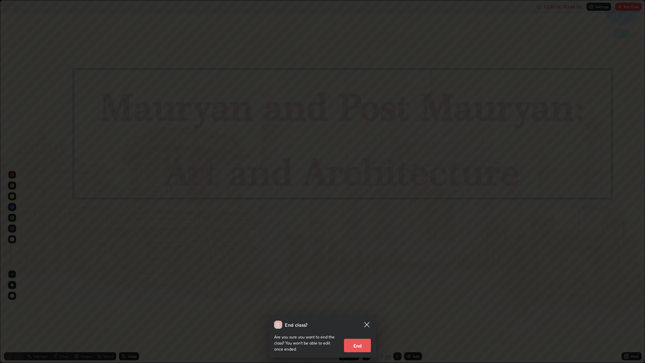
click at [359, 306] on button "End" at bounding box center [357, 345] width 27 height 13
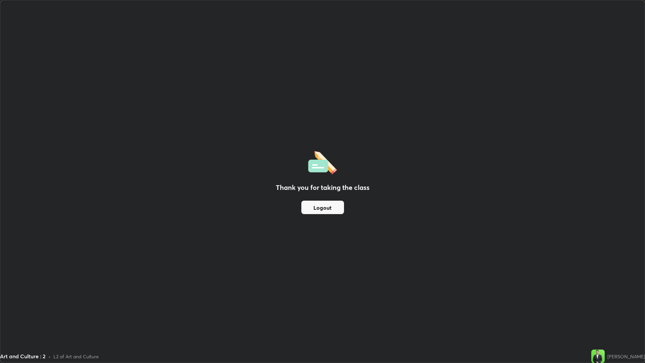
click at [401, 190] on div "Thank you for taking the class Logout" at bounding box center [322, 181] width 645 height 362
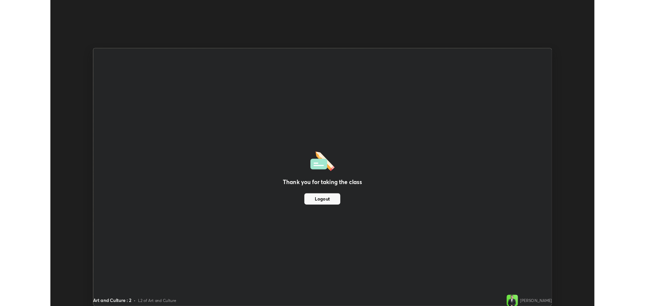
scroll to position [33299, 32960]
